Goal: Transaction & Acquisition: Purchase product/service

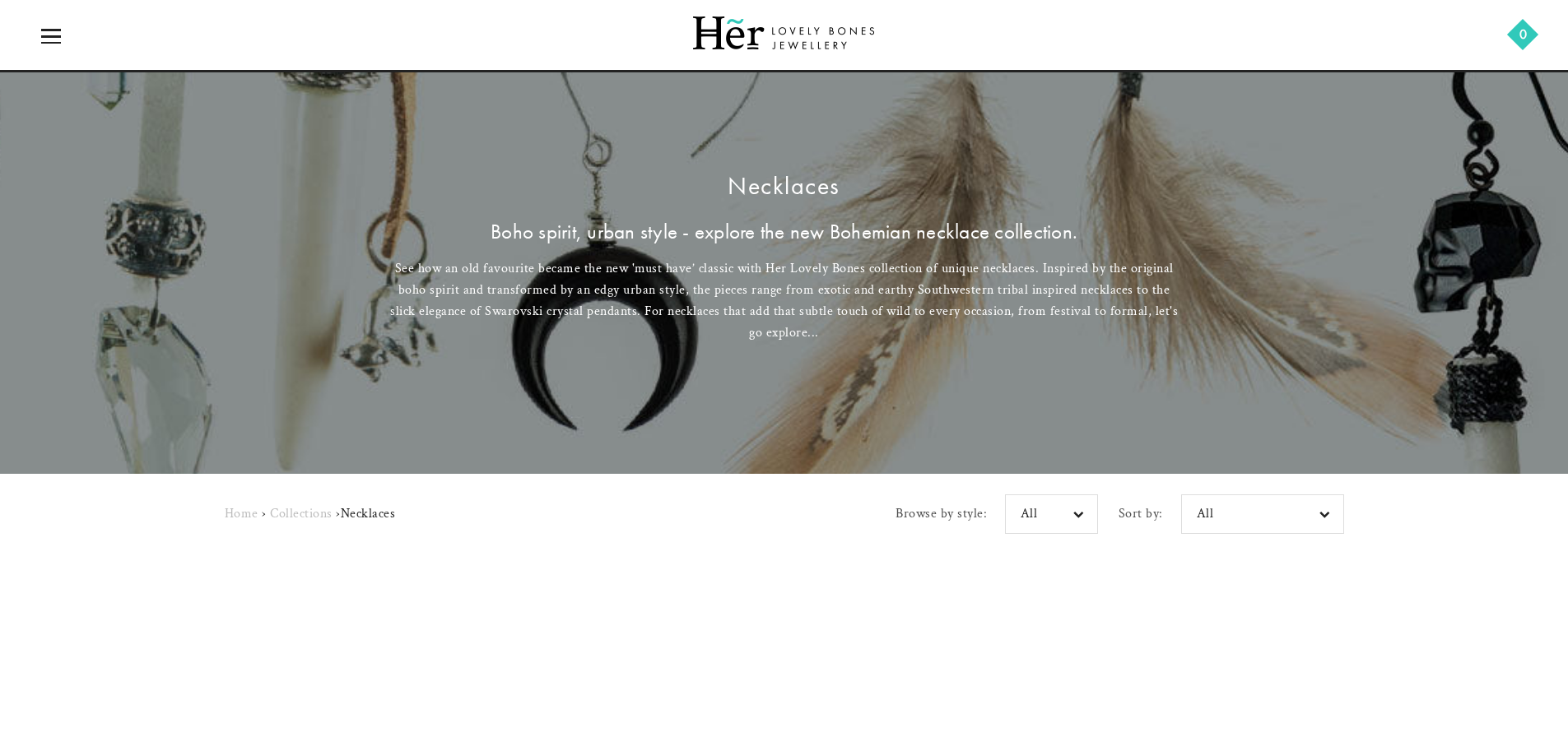
scroll to position [658, 0]
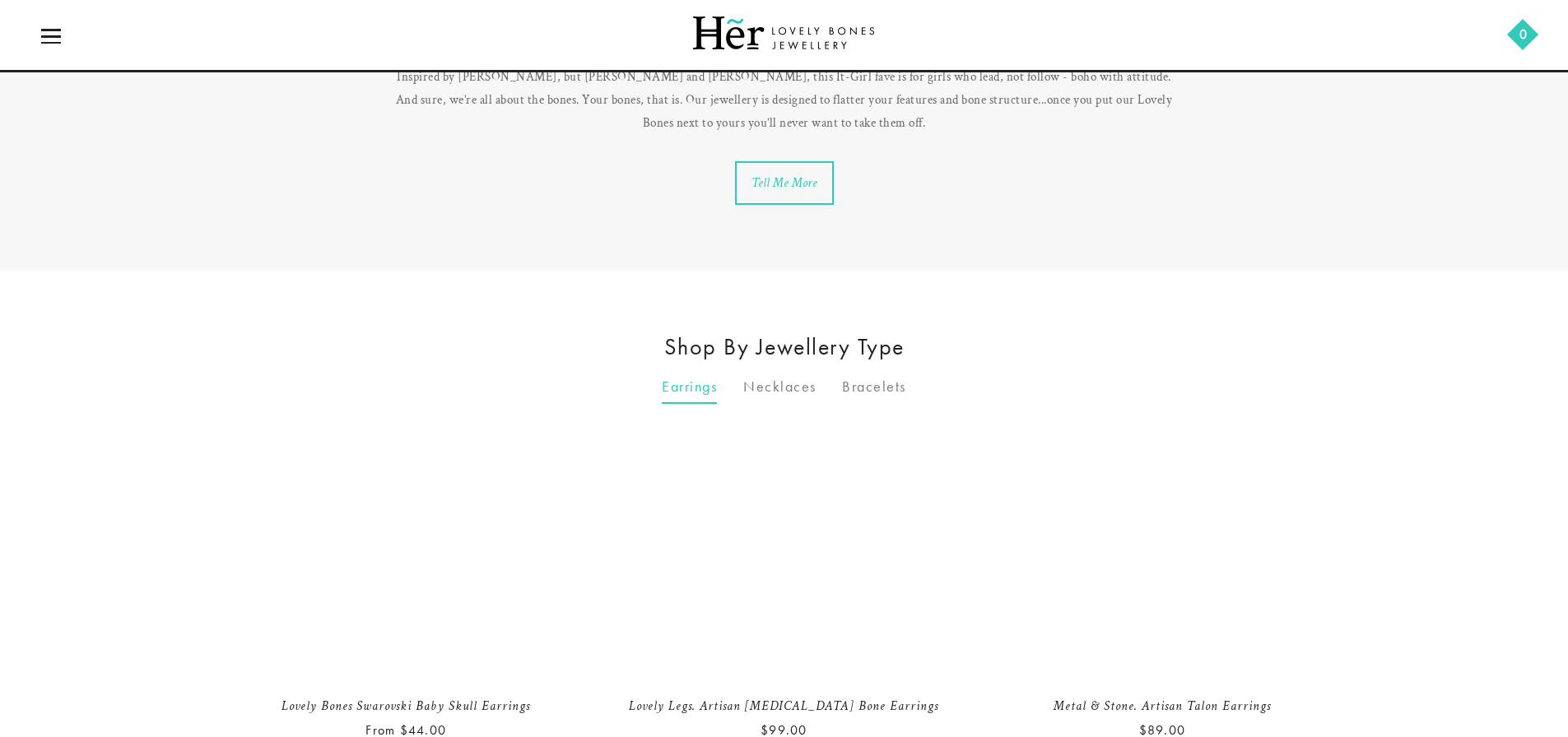
scroll to position [1152, 0]
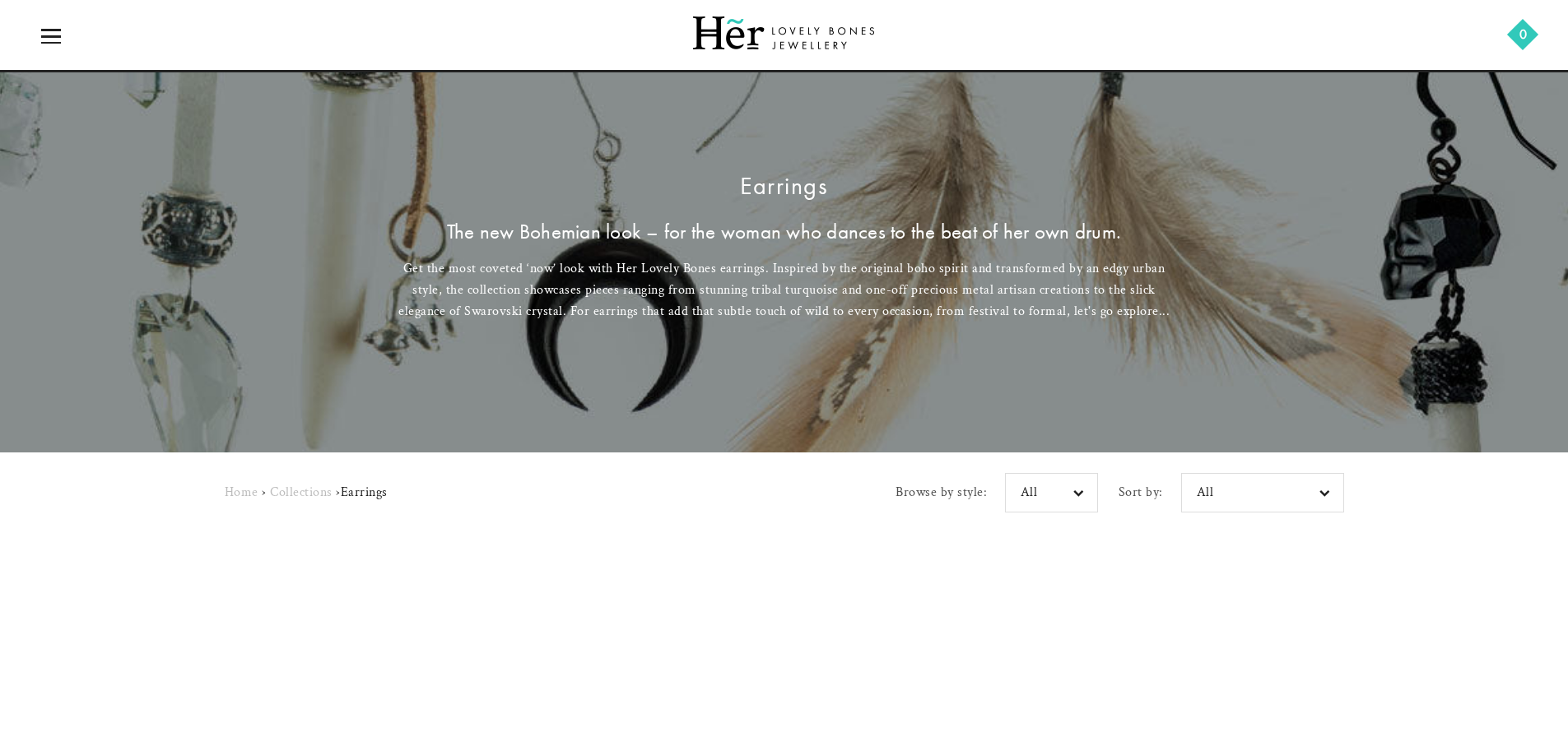
scroll to position [494, 0]
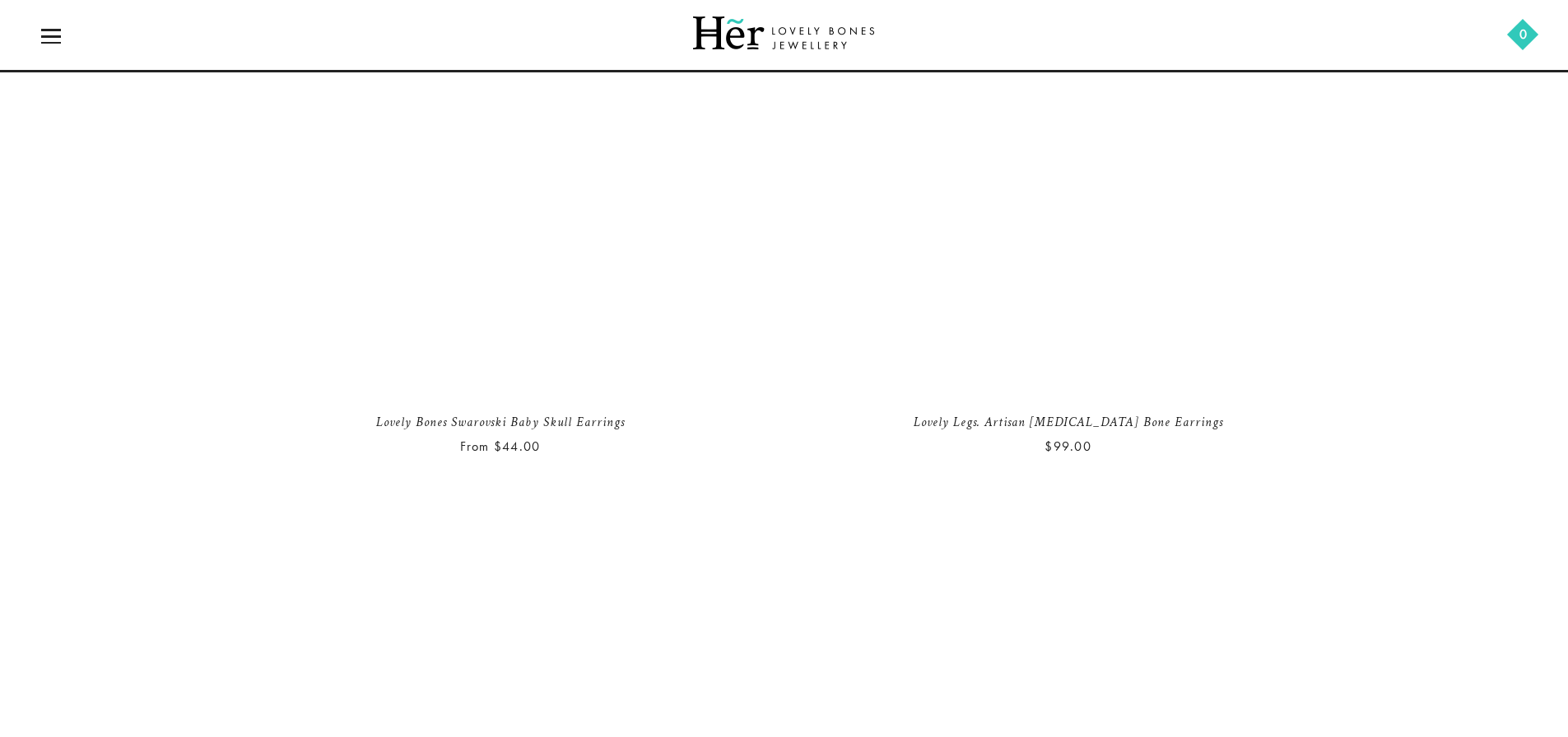
click at [225, 413] on h5 "Lovely Bones Swarovski Baby Skull earrings" at bounding box center [500, 422] width 551 height 20
